Goal: Information Seeking & Learning: Learn about a topic

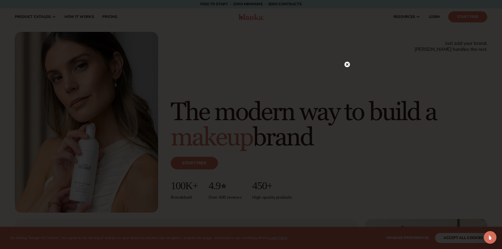
click at [348, 64] on icon at bounding box center [347, 64] width 3 height 3
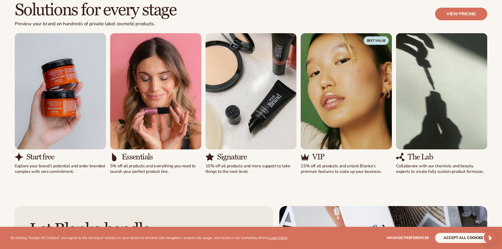
scroll to position [659, 0]
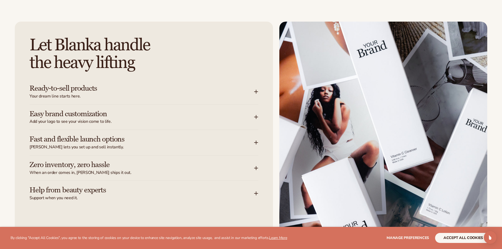
click at [257, 90] on icon at bounding box center [256, 92] width 4 height 4
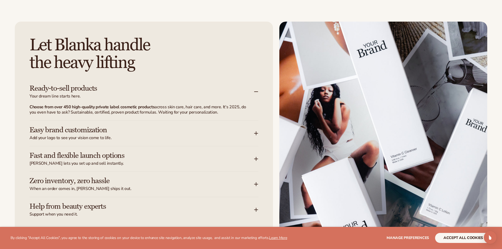
click at [255, 131] on icon at bounding box center [256, 133] width 4 height 4
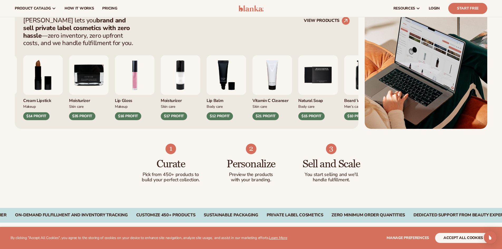
scroll to position [0, 0]
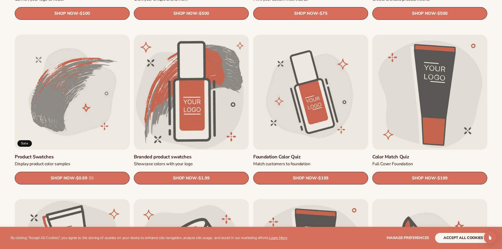
scroll to position [316, 0]
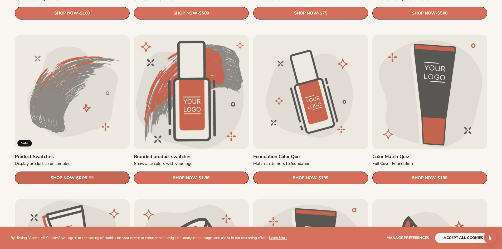
click at [90, 174] on link "SHOP NOW - Regular price $0.99 Sale price $0.99 Regular price $5 Unit price / p…" at bounding box center [72, 178] width 115 height 13
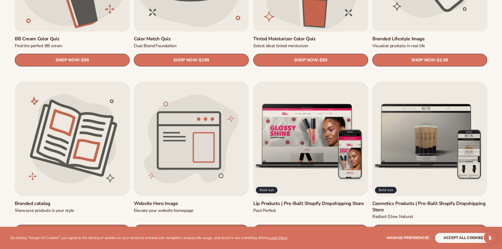
scroll to position [633, 0]
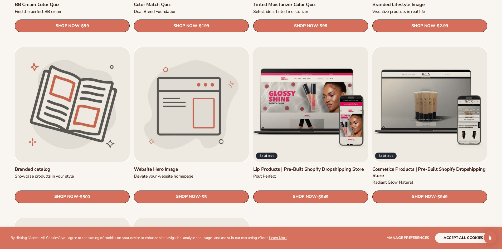
click at [284, 166] on link "Lip Products | Pre-Built Shopify Dropshipping Store" at bounding box center [310, 169] width 115 height 6
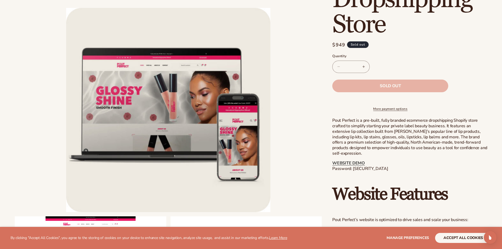
scroll to position [132, 0]
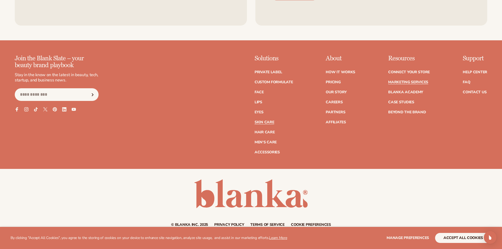
scroll to position [1354, 0]
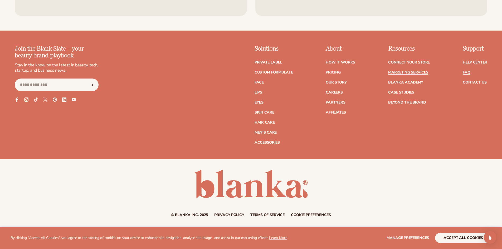
click at [465, 72] on link "FAQ" at bounding box center [466, 73] width 7 height 4
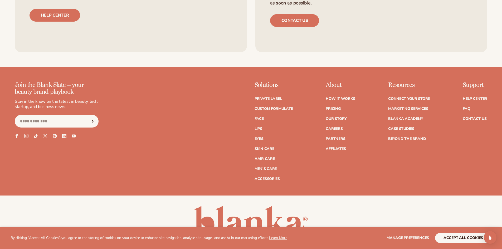
scroll to position [1354, 0]
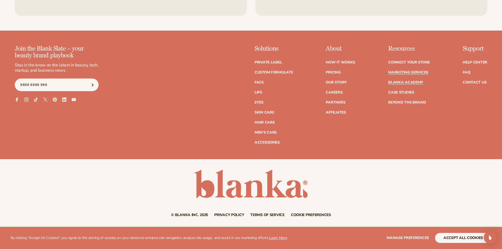
click at [400, 82] on link "Blanka Academy" at bounding box center [405, 83] width 35 height 4
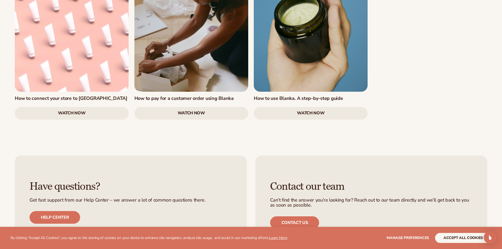
scroll to position [1054, 0]
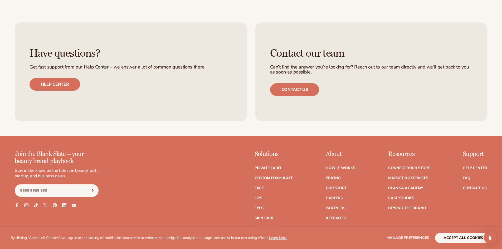
click at [409, 196] on link "Case Studies" at bounding box center [401, 198] width 26 height 4
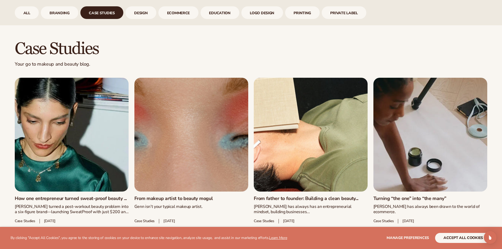
scroll to position [287, 0]
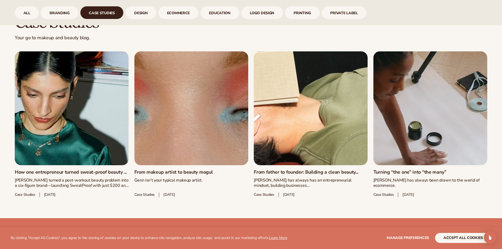
click at [74, 169] on link "How one entrepreneur turned sweat-proof beauty ..." at bounding box center [72, 172] width 114 height 6
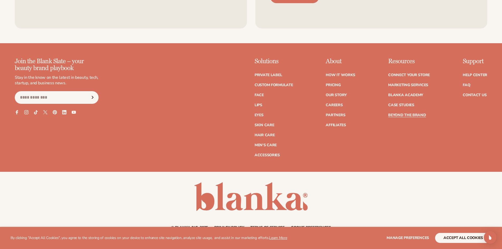
scroll to position [1596, 0]
